Goal: Task Accomplishment & Management: Manage account settings

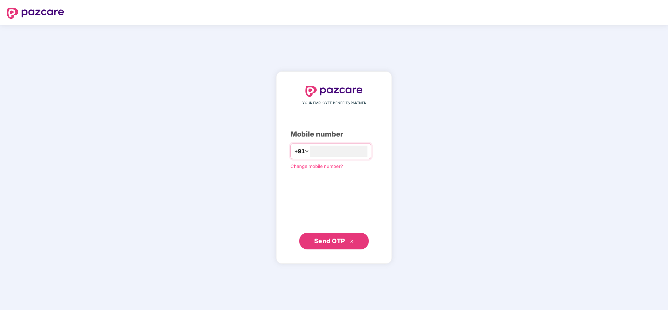
type input "**********"
click at [335, 239] on span "Send OTP" at bounding box center [329, 240] width 31 height 7
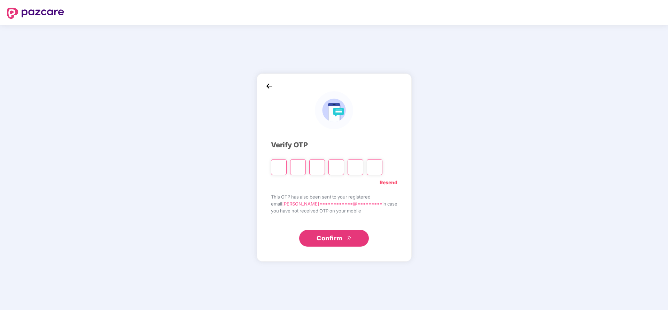
type input "*"
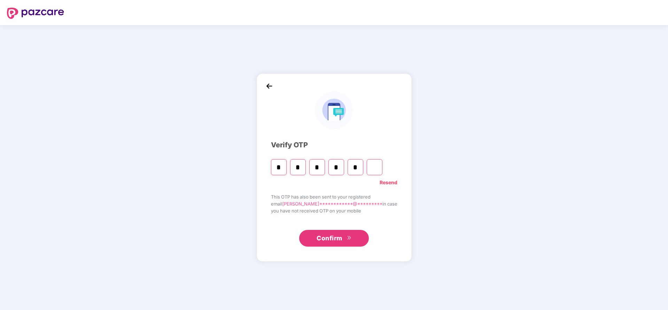
type input "*"
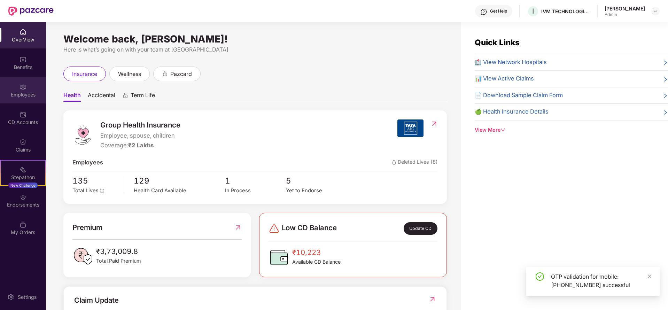
click at [31, 94] on div "Employees" at bounding box center [23, 94] width 46 height 7
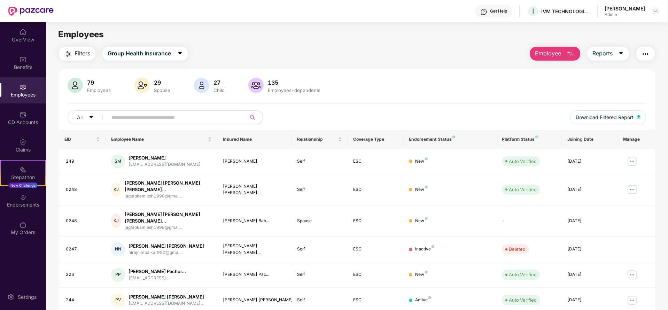
click at [438, 79] on div "79 Employees 29 Spouse 27 Child 135 Employees+dependents" at bounding box center [357, 86] width 579 height 17
click at [631, 160] on img at bounding box center [632, 161] width 11 height 11
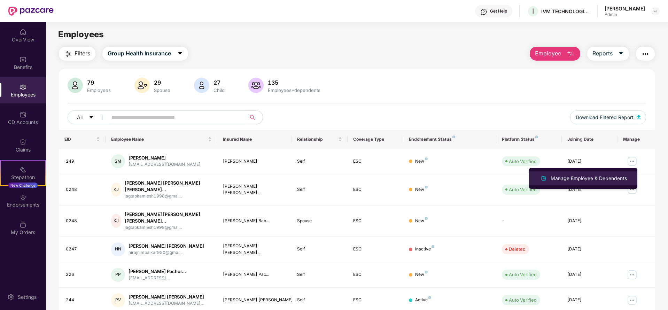
click at [593, 177] on div "Manage Employee & Dependents" at bounding box center [589, 179] width 79 height 8
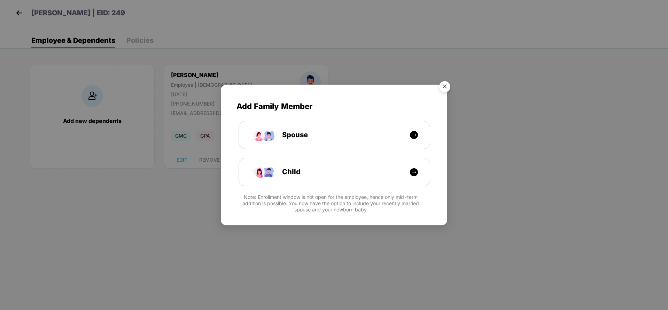
click at [449, 83] on img "Close" at bounding box center [445, 88] width 20 height 20
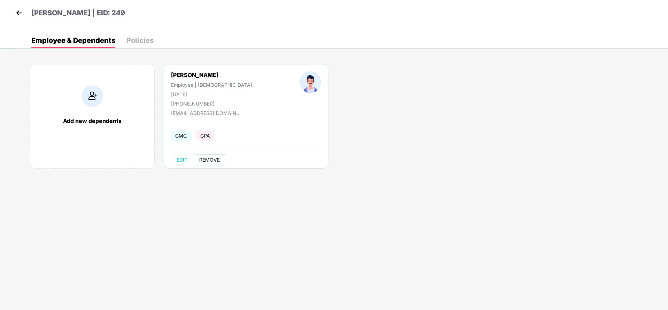
click at [215, 157] on span "REMOVE" at bounding box center [209, 160] width 21 height 6
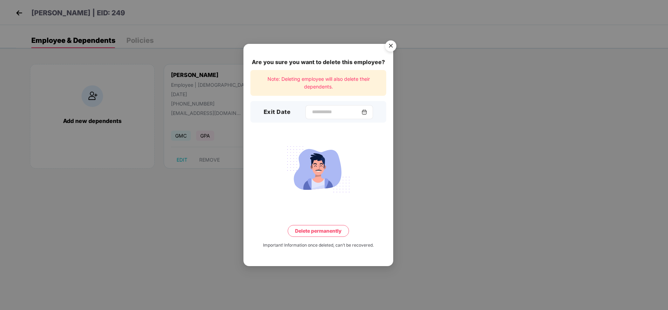
click at [367, 112] on img at bounding box center [365, 112] width 6 height 6
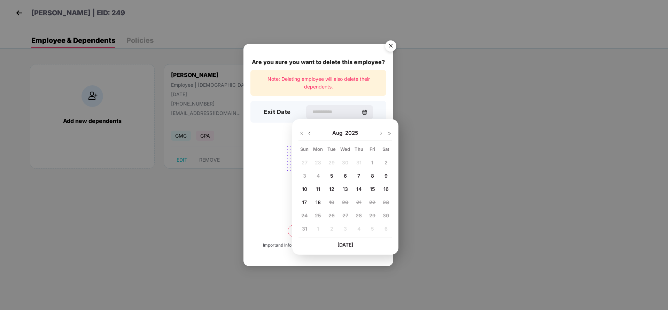
click at [371, 189] on span "15" at bounding box center [372, 189] width 5 height 6
type input "**********"
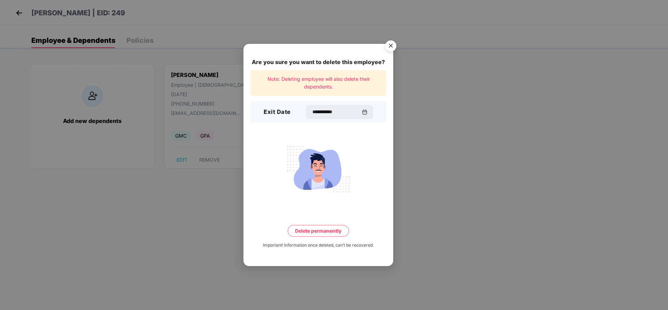
click at [327, 231] on button "Delete permanently" at bounding box center [318, 231] width 61 height 12
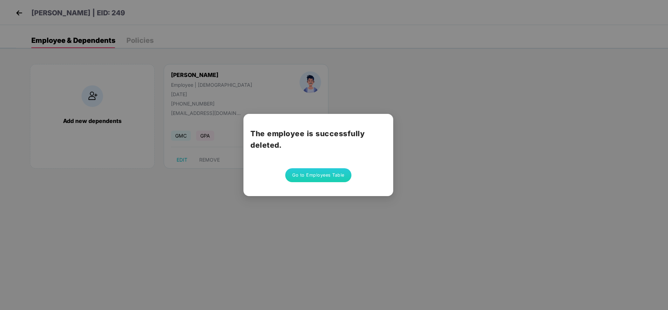
click at [523, 125] on div "The employee is successfully deleted. Go to Employees Table" at bounding box center [334, 155] width 668 height 310
click at [23, 12] on div "The employee is successfully deleted. Go to Employees Table" at bounding box center [334, 155] width 668 height 310
click at [315, 177] on button "Go to Employees Table" at bounding box center [318, 175] width 66 height 14
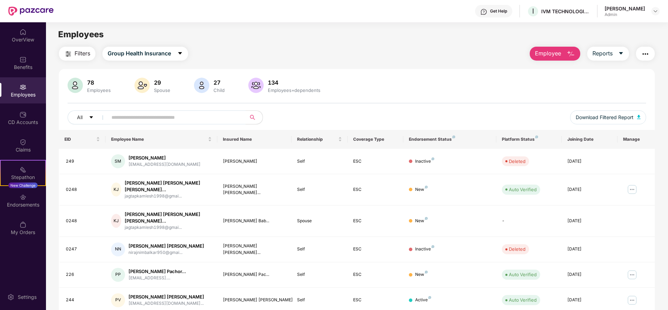
click at [16, 86] on div "Employees" at bounding box center [23, 90] width 46 height 26
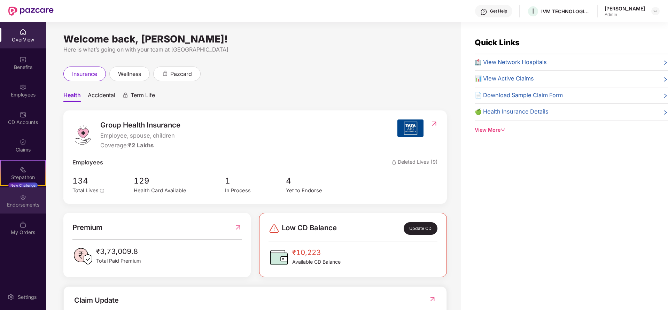
click at [29, 203] on div "Endorsements" at bounding box center [23, 204] width 46 height 7
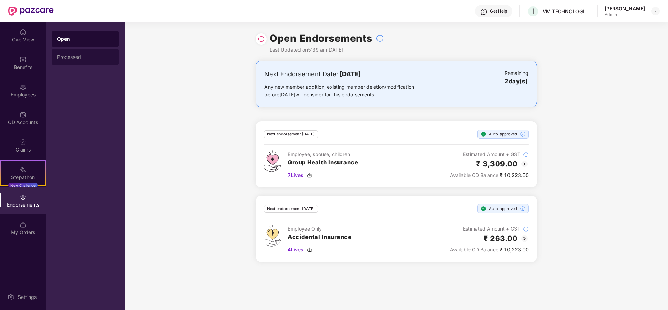
click at [92, 55] on div "Processed" at bounding box center [85, 57] width 56 height 6
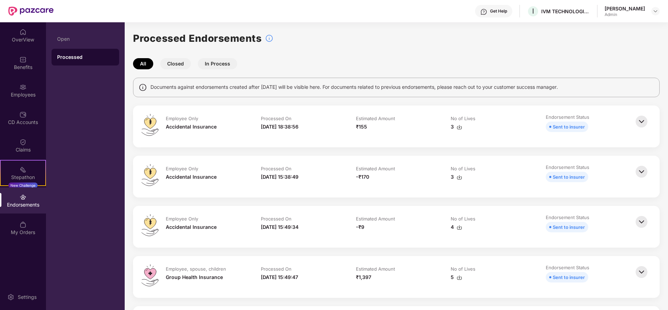
click at [644, 122] on img at bounding box center [641, 121] width 15 height 15
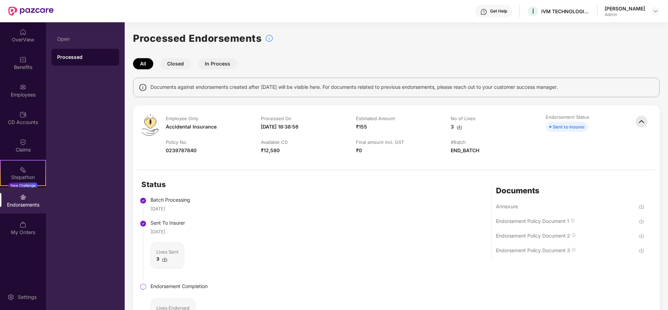
click at [642, 219] on img at bounding box center [642, 222] width 6 height 6
click at [643, 237] on img at bounding box center [642, 236] width 6 height 6
click at [641, 250] on img at bounding box center [642, 251] width 6 height 6
click at [646, 125] on img at bounding box center [641, 121] width 15 height 15
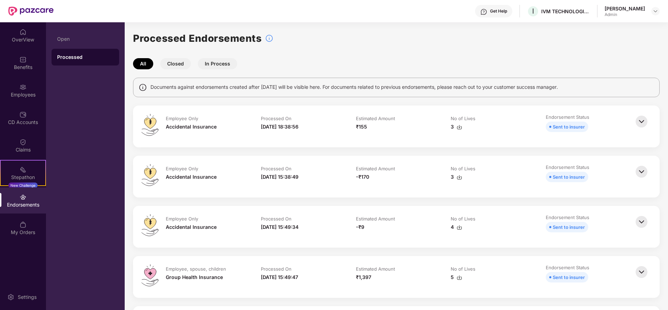
click at [641, 168] on img at bounding box center [641, 171] width 15 height 15
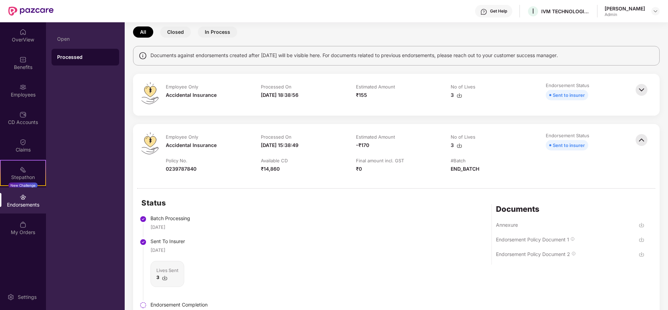
scroll to position [105, 0]
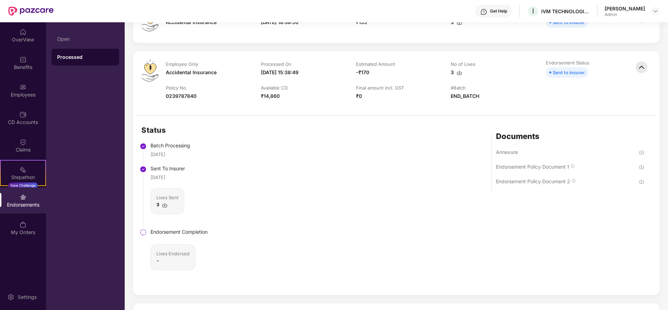
click at [642, 167] on img at bounding box center [642, 167] width 6 height 6
click at [642, 184] on img at bounding box center [642, 182] width 6 height 6
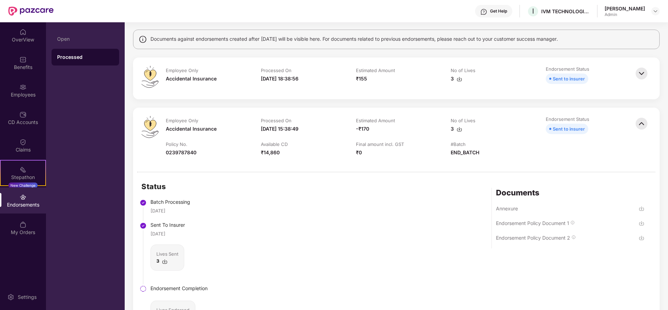
scroll to position [0, 0]
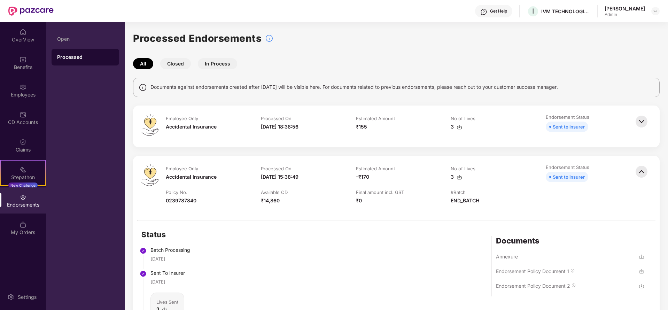
click at [642, 171] on img at bounding box center [641, 171] width 15 height 15
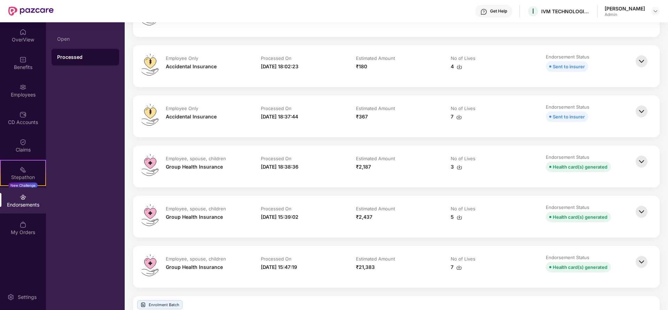
scroll to position [418, 0]
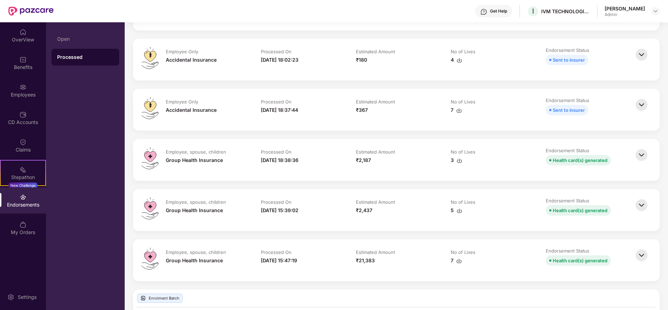
click at [647, 156] on img at bounding box center [641, 154] width 15 height 15
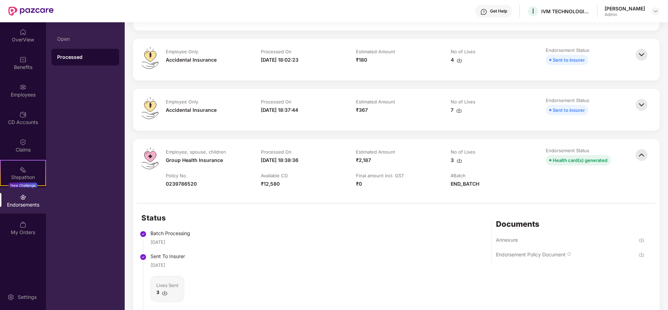
click at [641, 254] on img at bounding box center [642, 255] width 6 height 6
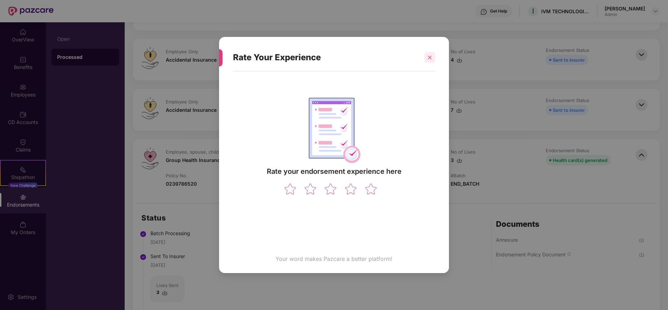
click at [428, 57] on icon "close" at bounding box center [430, 57] width 5 height 5
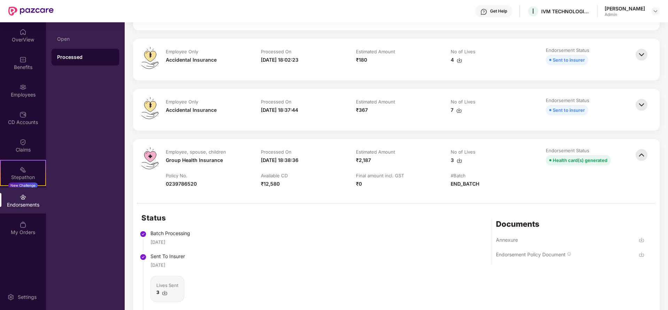
click at [643, 256] on img at bounding box center [642, 255] width 6 height 6
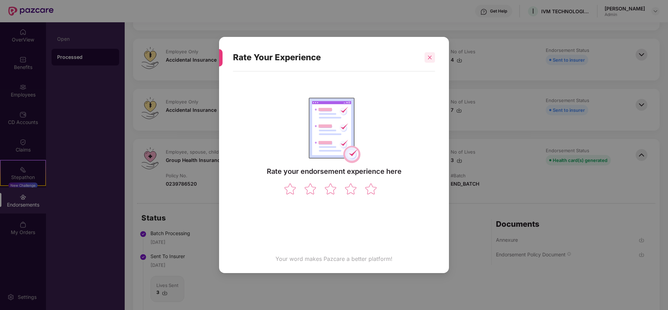
click at [434, 58] on div at bounding box center [430, 57] width 10 height 10
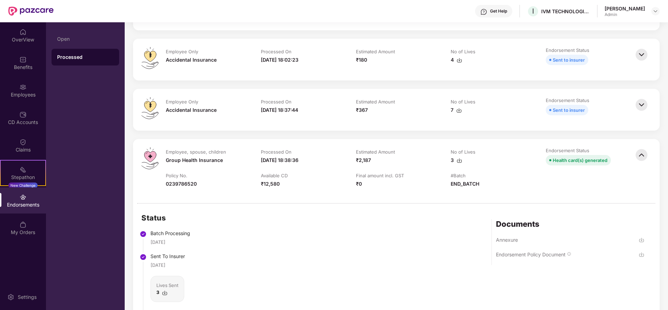
click at [642, 153] on img at bounding box center [641, 154] width 15 height 15
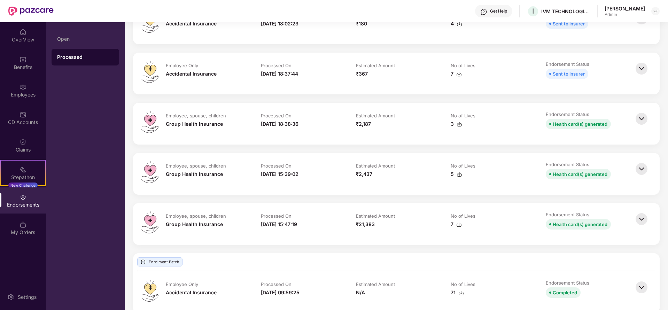
scroll to position [471, 0]
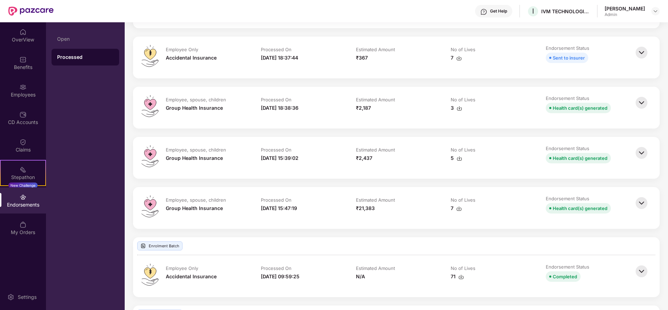
click at [641, 152] on img at bounding box center [641, 152] width 15 height 15
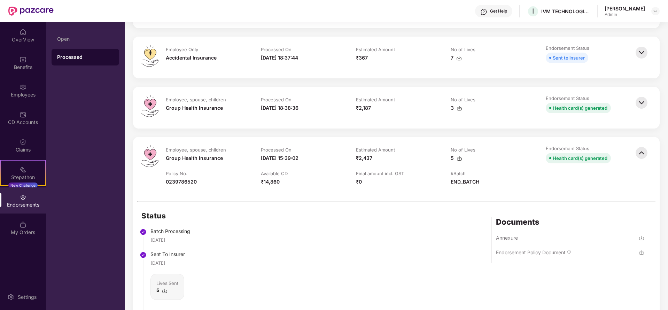
click at [638, 101] on img at bounding box center [641, 102] width 15 height 15
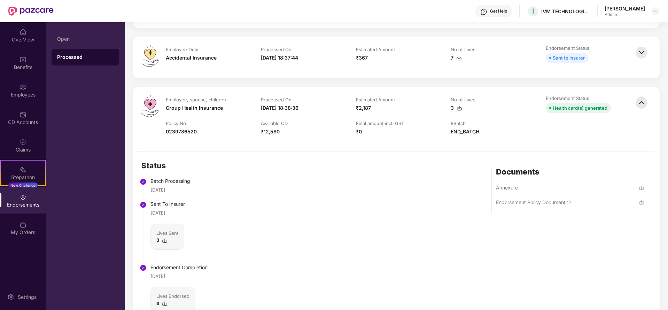
click at [641, 202] on img at bounding box center [642, 203] width 6 height 6
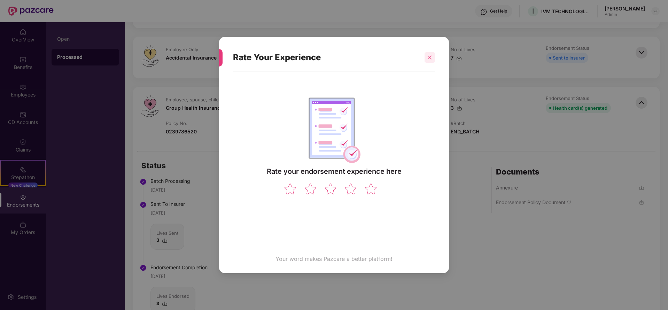
click at [431, 55] on icon "close" at bounding box center [430, 57] width 5 height 5
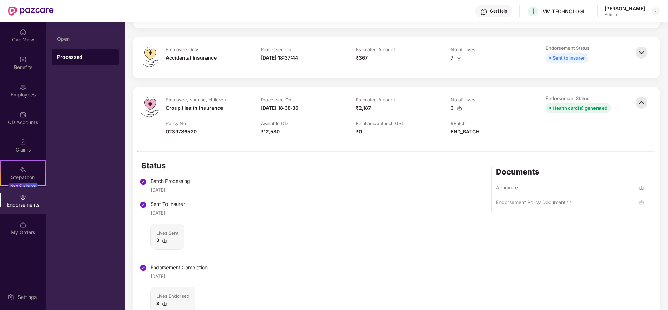
click at [646, 106] on img at bounding box center [641, 102] width 15 height 15
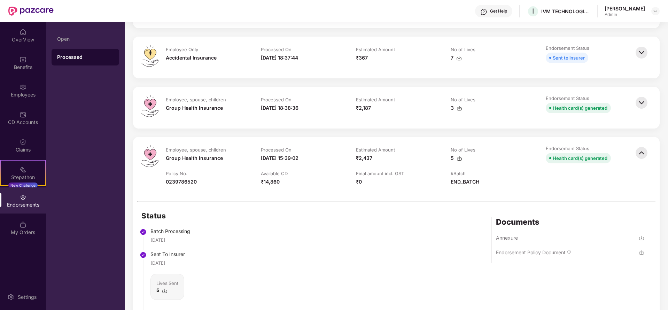
click at [644, 152] on img at bounding box center [641, 152] width 15 height 15
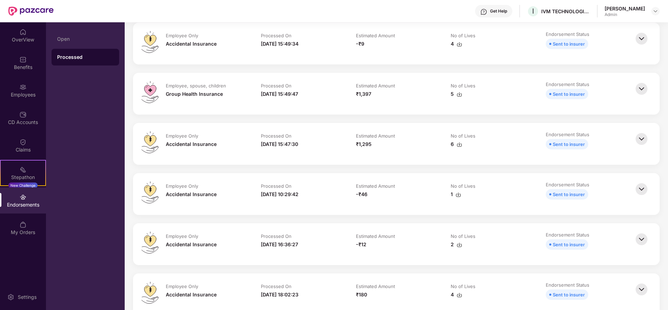
scroll to position [0, 0]
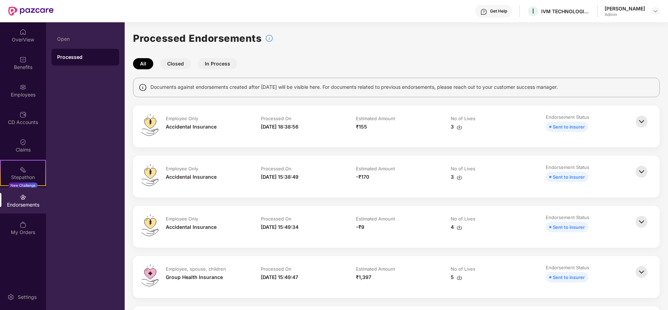
click at [174, 67] on button "Closed" at bounding box center [175, 63] width 31 height 11
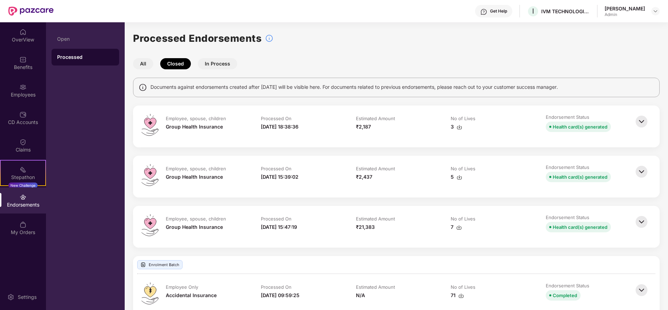
click at [459, 127] on img at bounding box center [460, 127] width 6 height 6
click at [642, 122] on img at bounding box center [641, 121] width 15 height 15
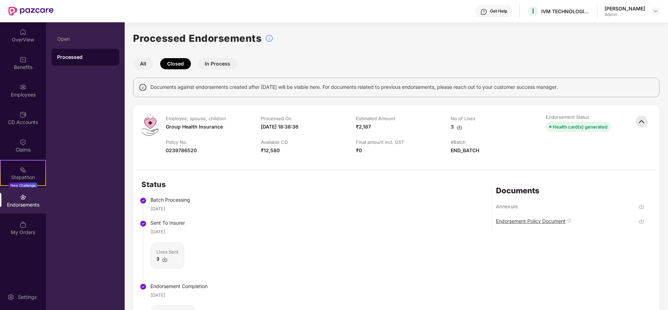
click at [514, 219] on div "Endorsement Policy Document" at bounding box center [531, 221] width 70 height 7
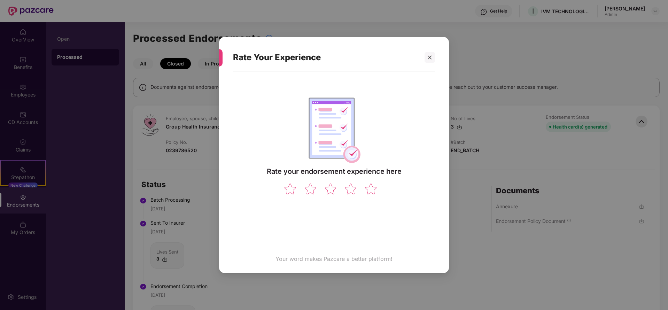
click at [378, 189] on div "Rate Your Experience Rate your endorsement experience here Your word makes Pazc…" at bounding box center [334, 155] width 668 height 310
click at [312, 188] on div "Rate Your Experience Rate your endorsement experience here Your word makes Pazc…" at bounding box center [334, 155] width 668 height 310
click at [313, 189] on div "Rate Your Experience Rate your endorsement experience here Your word makes Pazc…" at bounding box center [334, 155] width 668 height 310
click at [426, 59] on div "Rate Your Experience Rate your endorsement experience here Your word makes Pazc…" at bounding box center [334, 155] width 668 height 310
click at [426, 60] on div "Rate Your Experience Rate your endorsement experience here Your word makes Pazc…" at bounding box center [334, 155] width 668 height 310
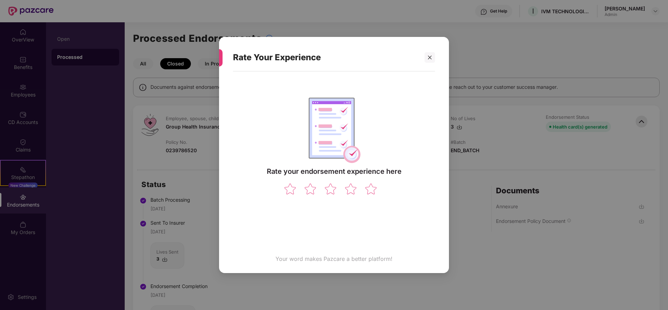
click at [427, 62] on div "Rate Your Experience Rate your endorsement experience here Your word makes Pazc…" at bounding box center [334, 155] width 668 height 310
click at [436, 58] on div "Rate Your Experience Rate your endorsement experience here Your word makes Pazc…" at bounding box center [334, 155] width 668 height 310
click at [555, 30] on div "Rate Your Experience Rate your endorsement experience here Your word makes Pazc…" at bounding box center [334, 155] width 668 height 310
click at [427, 56] on div "Rate Your Experience Rate your endorsement experience here Your word makes Pazc…" at bounding box center [334, 155] width 668 height 310
click at [427, 57] on div "Rate Your Experience Rate your endorsement experience here Your word makes Pazc…" at bounding box center [334, 155] width 668 height 310
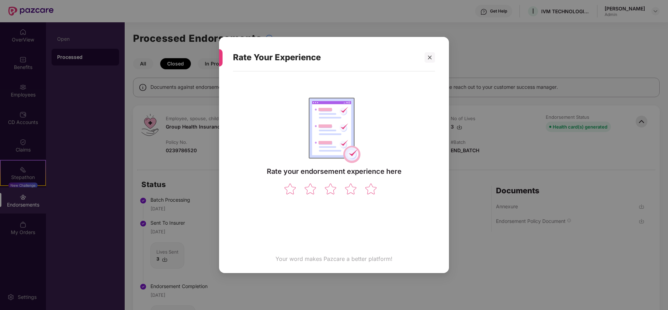
click at [427, 57] on div "Rate Your Experience Rate your endorsement experience here Your word makes Pazc…" at bounding box center [334, 155] width 668 height 310
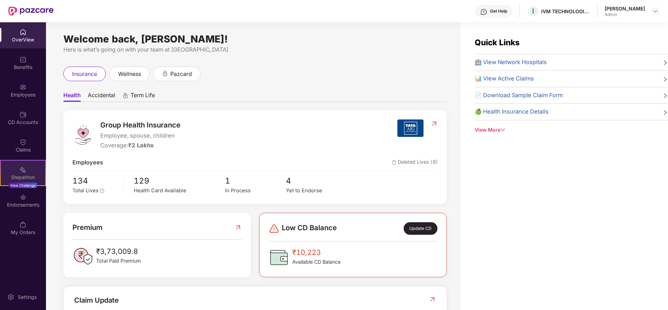
click at [20, 171] on img at bounding box center [23, 169] width 7 height 7
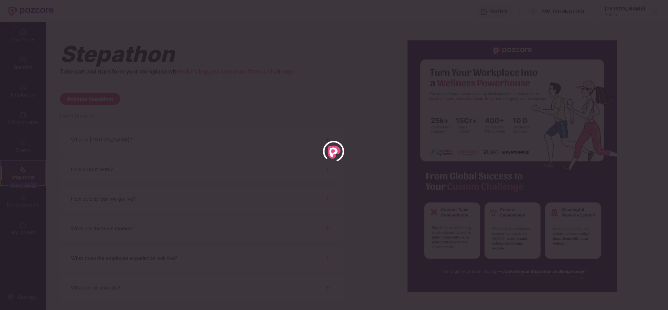
click at [107, 88] on div at bounding box center [334, 155] width 668 height 310
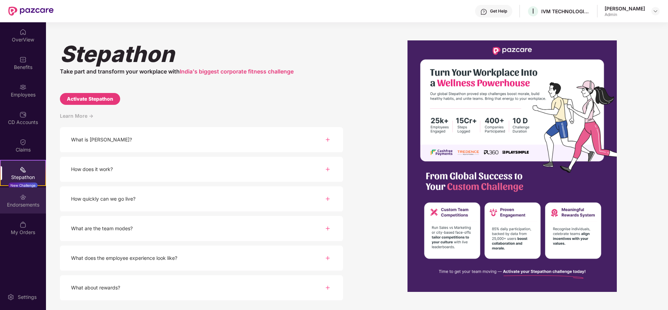
click at [18, 204] on div "Endorsements" at bounding box center [23, 204] width 46 height 7
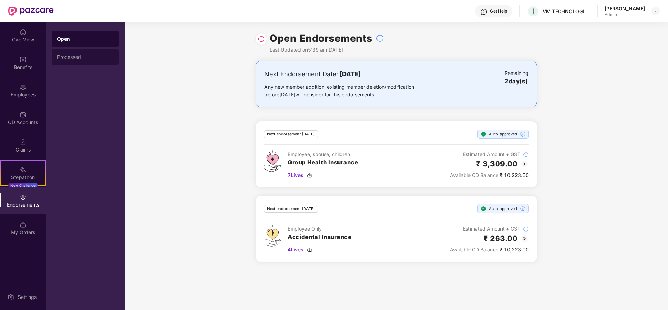
click at [87, 58] on div "Processed" at bounding box center [85, 57] width 56 height 6
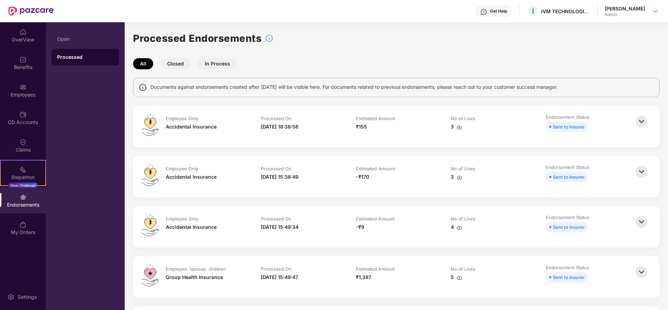
click at [216, 62] on button "In Process" at bounding box center [217, 63] width 39 height 11
click at [172, 66] on button "Closed" at bounding box center [175, 63] width 31 height 11
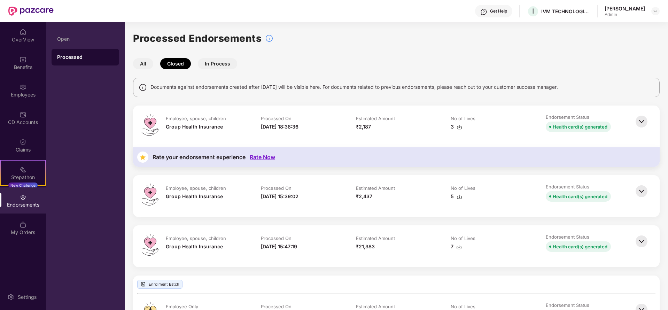
click at [645, 124] on img at bounding box center [641, 121] width 15 height 15
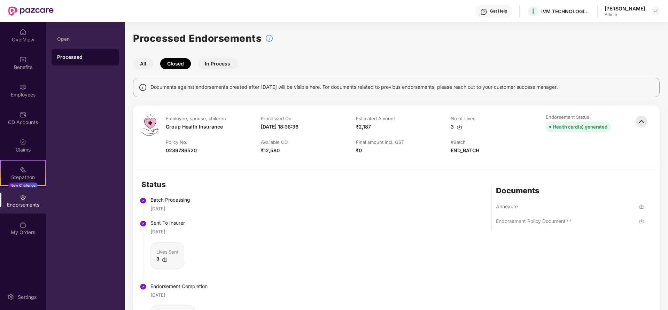
click at [639, 221] on img at bounding box center [642, 222] width 6 height 6
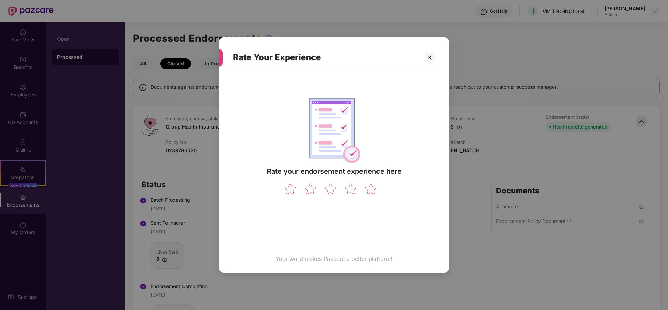
drag, startPoint x: 431, startPoint y: 60, endPoint x: 459, endPoint y: 47, distance: 30.8
click at [431, 60] on icon "close" at bounding box center [430, 57] width 5 height 5
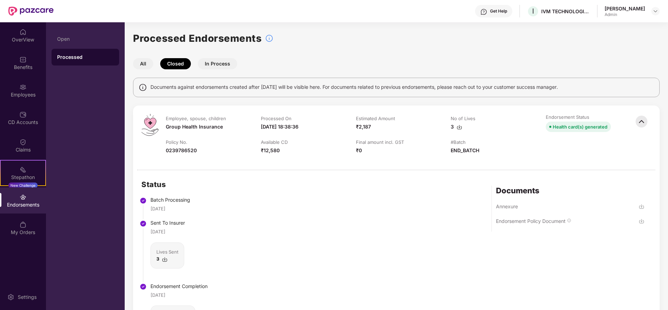
click at [644, 120] on img at bounding box center [641, 121] width 15 height 15
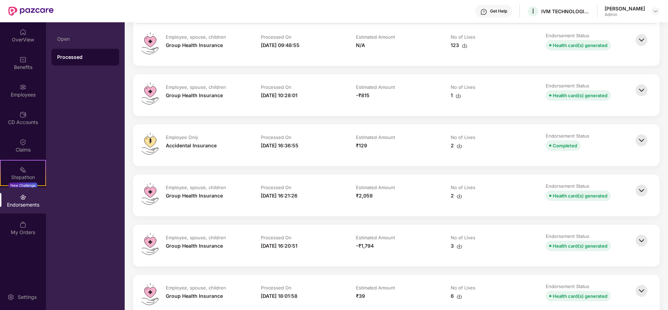
scroll to position [160, 0]
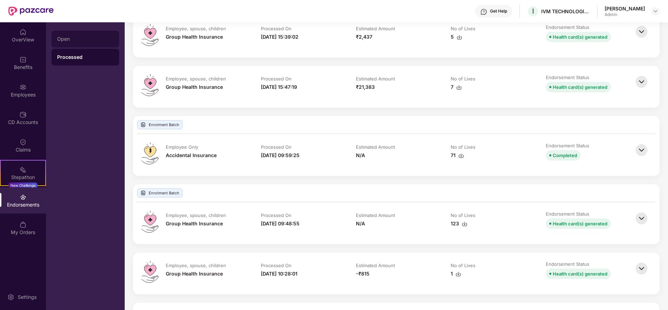
click at [86, 40] on div "Open" at bounding box center [85, 39] width 56 height 6
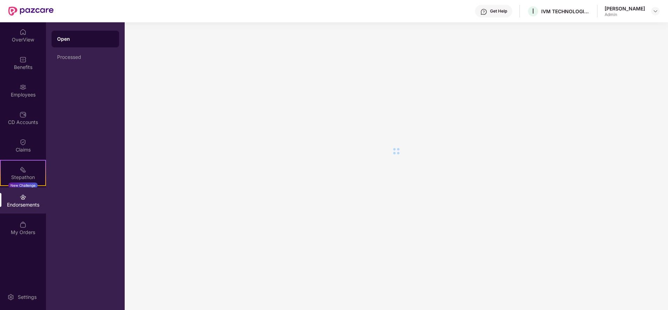
scroll to position [0, 0]
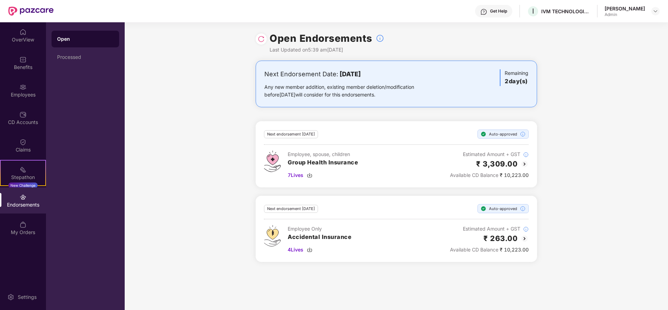
click at [32, 199] on div "Endorsements" at bounding box center [23, 201] width 46 height 26
click at [25, 43] on div "OverView" at bounding box center [23, 39] width 46 height 7
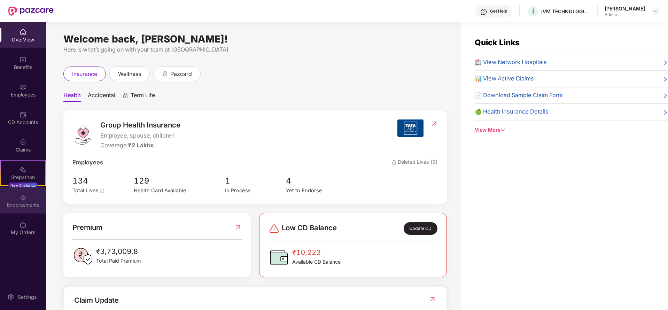
click at [26, 196] on img at bounding box center [23, 197] width 7 height 7
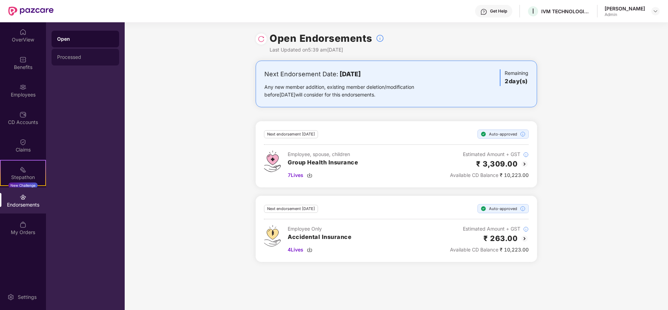
click at [88, 54] on div "Processed" at bounding box center [86, 57] width 68 height 17
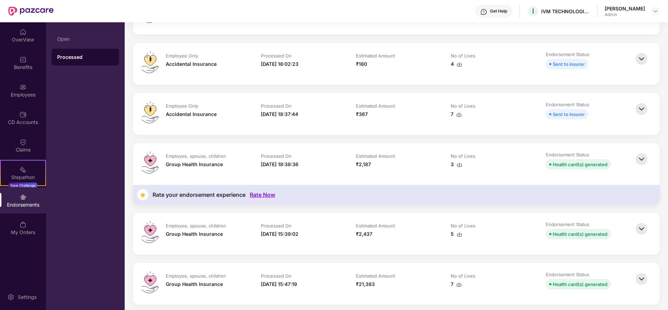
scroll to position [418, 0]
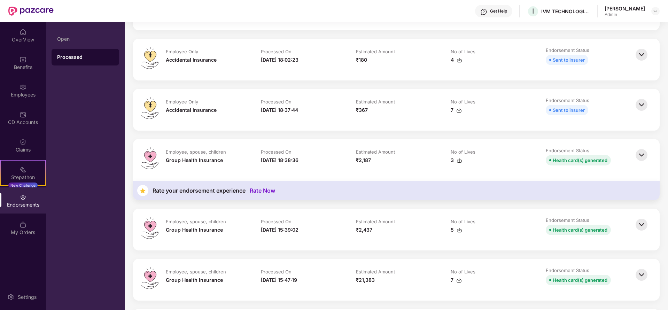
click at [639, 156] on img at bounding box center [641, 154] width 15 height 15
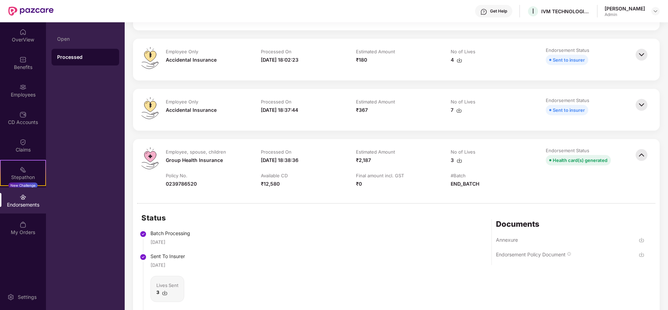
click at [643, 240] on img at bounding box center [642, 240] width 6 height 6
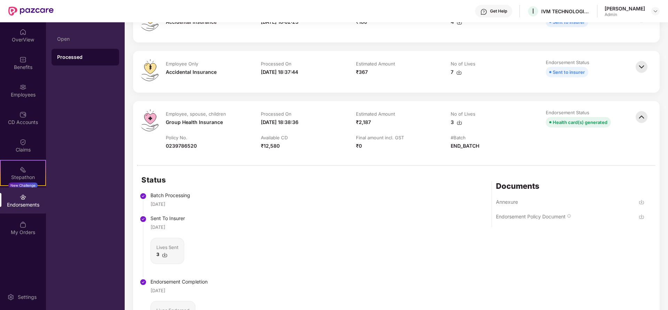
scroll to position [523, 0]
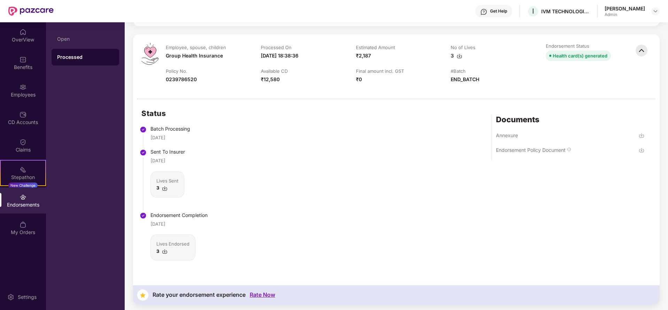
click at [641, 152] on img at bounding box center [642, 150] width 6 height 6
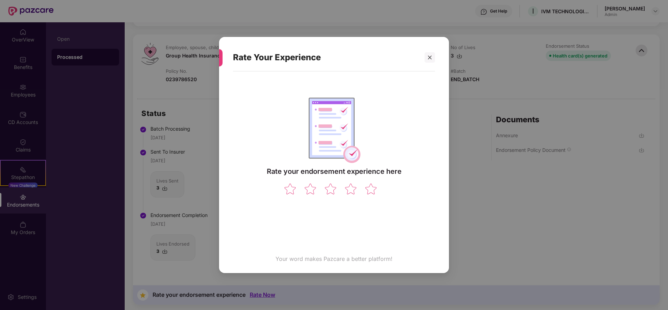
click at [428, 58] on div "Rate Your Experience Rate your endorsement experience here Your word makes Pazc…" at bounding box center [334, 155] width 668 height 310
click at [428, 56] on div "Rate Your Experience Rate your endorsement experience here Your word makes Pazc…" at bounding box center [334, 155] width 668 height 310
click at [432, 60] on div "Rate Your Experience Rate your endorsement experience here Your word makes Pazc…" at bounding box center [334, 155] width 668 height 310
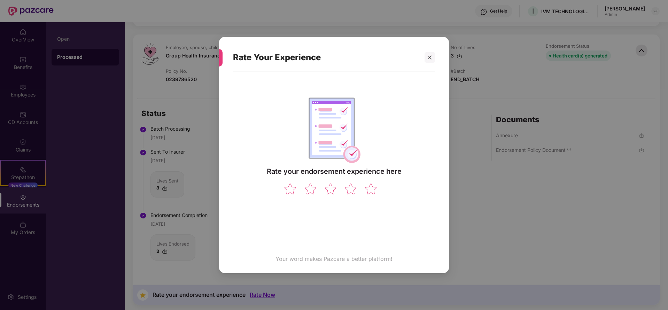
click at [431, 57] on div "Rate Your Experience Rate your endorsement experience here Your word makes Pazc…" at bounding box center [334, 155] width 668 height 310
click at [430, 57] on div "Rate Your Experience Rate your endorsement experience here Your word makes Pazc…" at bounding box center [334, 155] width 668 height 310
